Goal: Check status: Check status

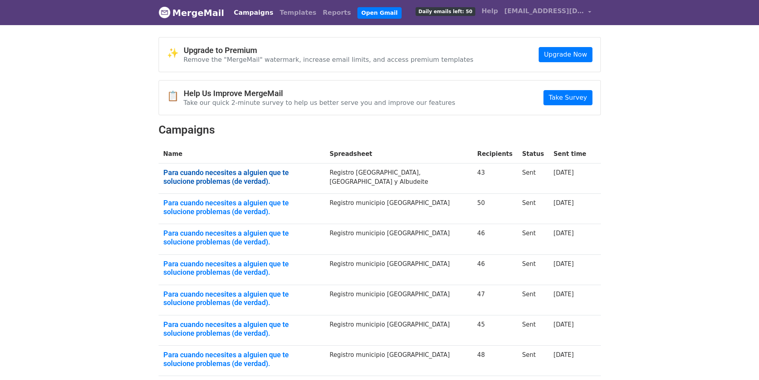
click at [253, 173] on link "Para cuando necesites a alguien que te solucione problemas (de verdad)." at bounding box center [241, 176] width 157 height 17
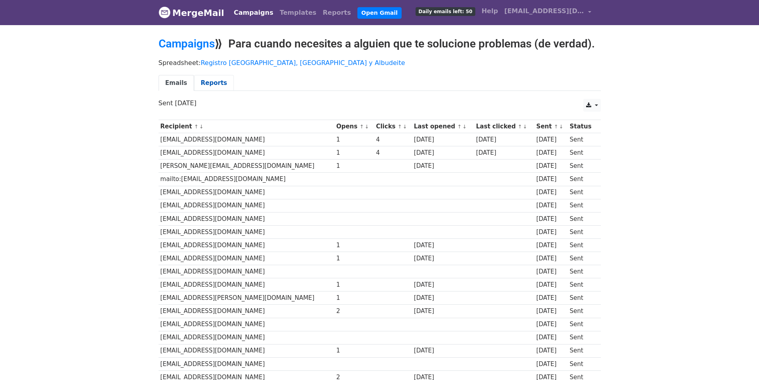
click at [202, 85] on link "Reports" at bounding box center [214, 83] width 40 height 16
click at [202, 48] on link "Campaigns" at bounding box center [187, 43] width 56 height 13
